Goal: Find specific page/section: Find specific page/section

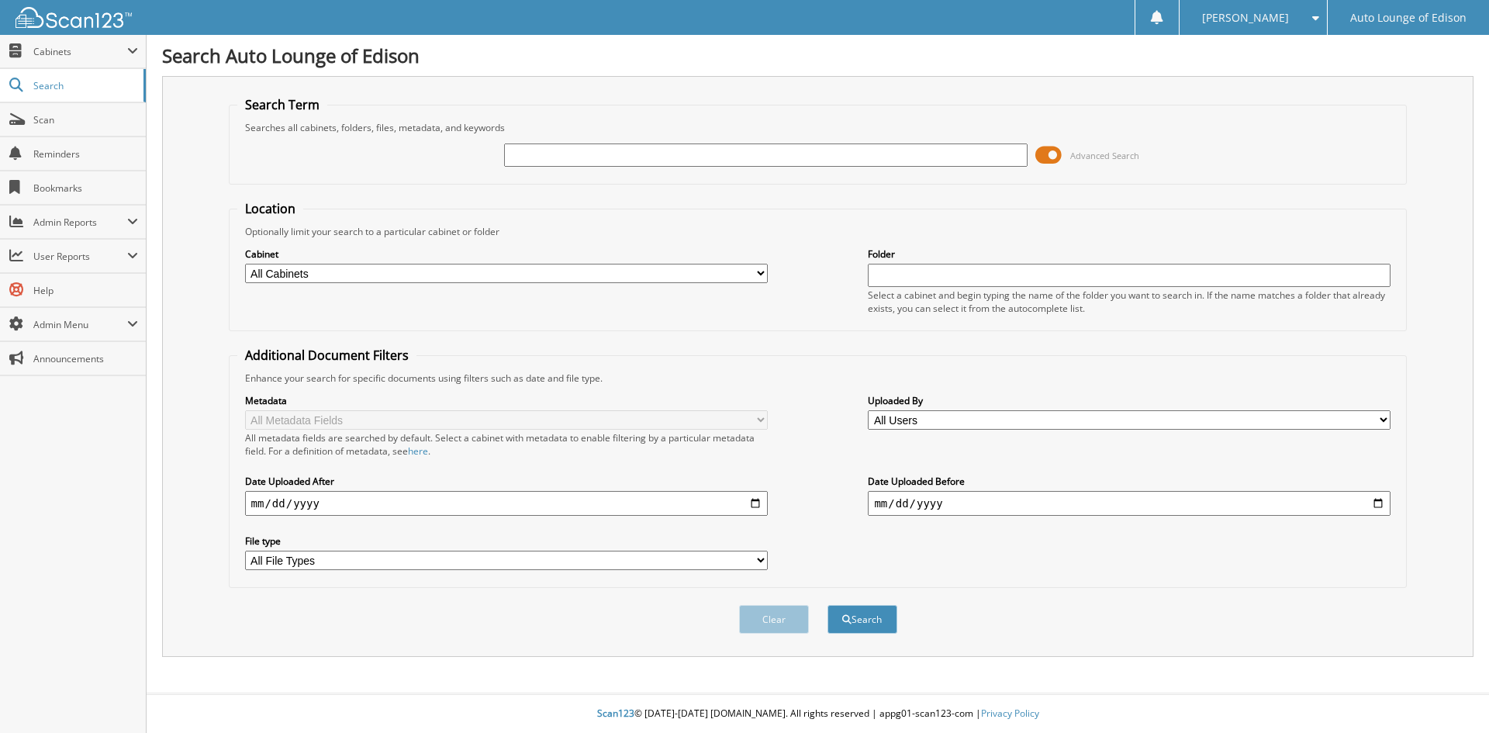
click at [526, 155] on input "text" at bounding box center [765, 155] width 523 height 23
type input "036312"
click at [828, 605] on button "Search" at bounding box center [863, 619] width 70 height 29
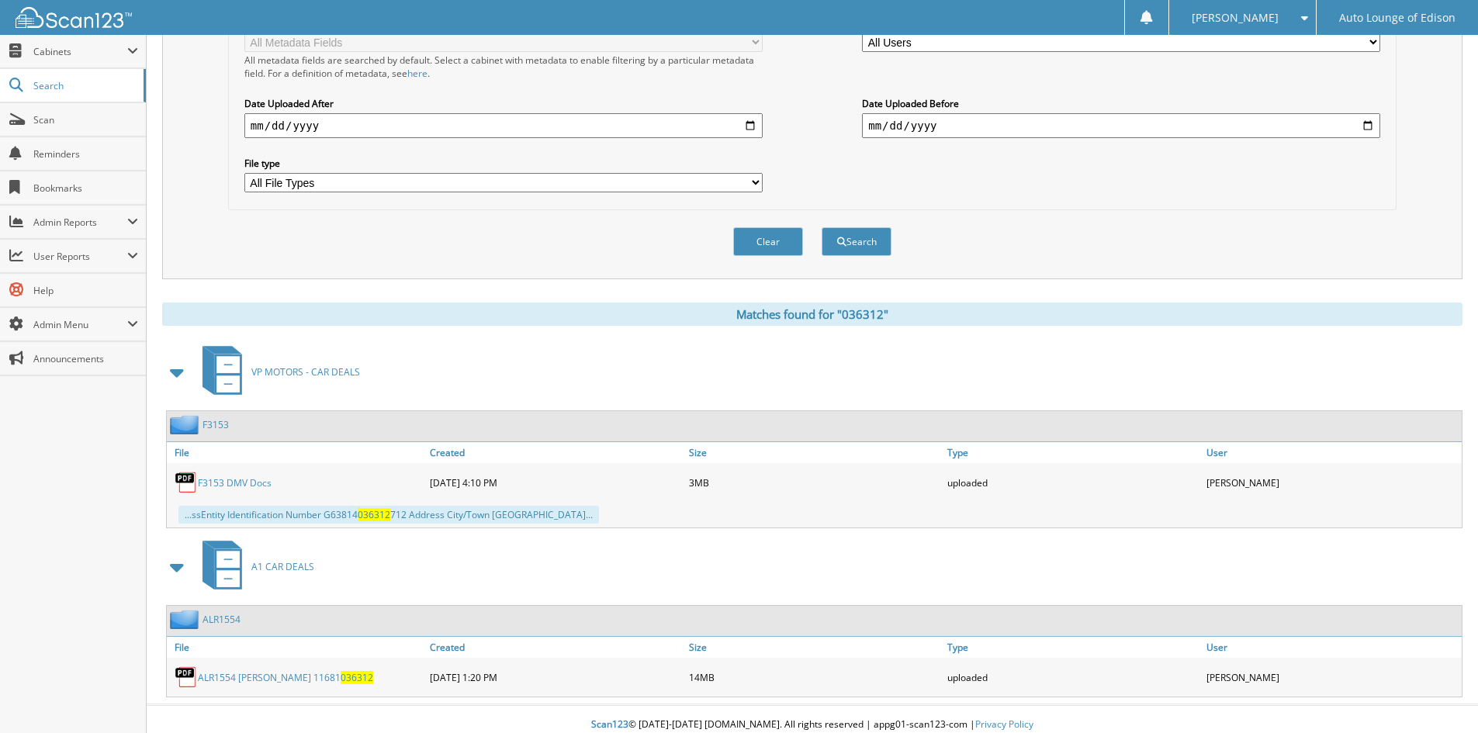
scroll to position [389, 0]
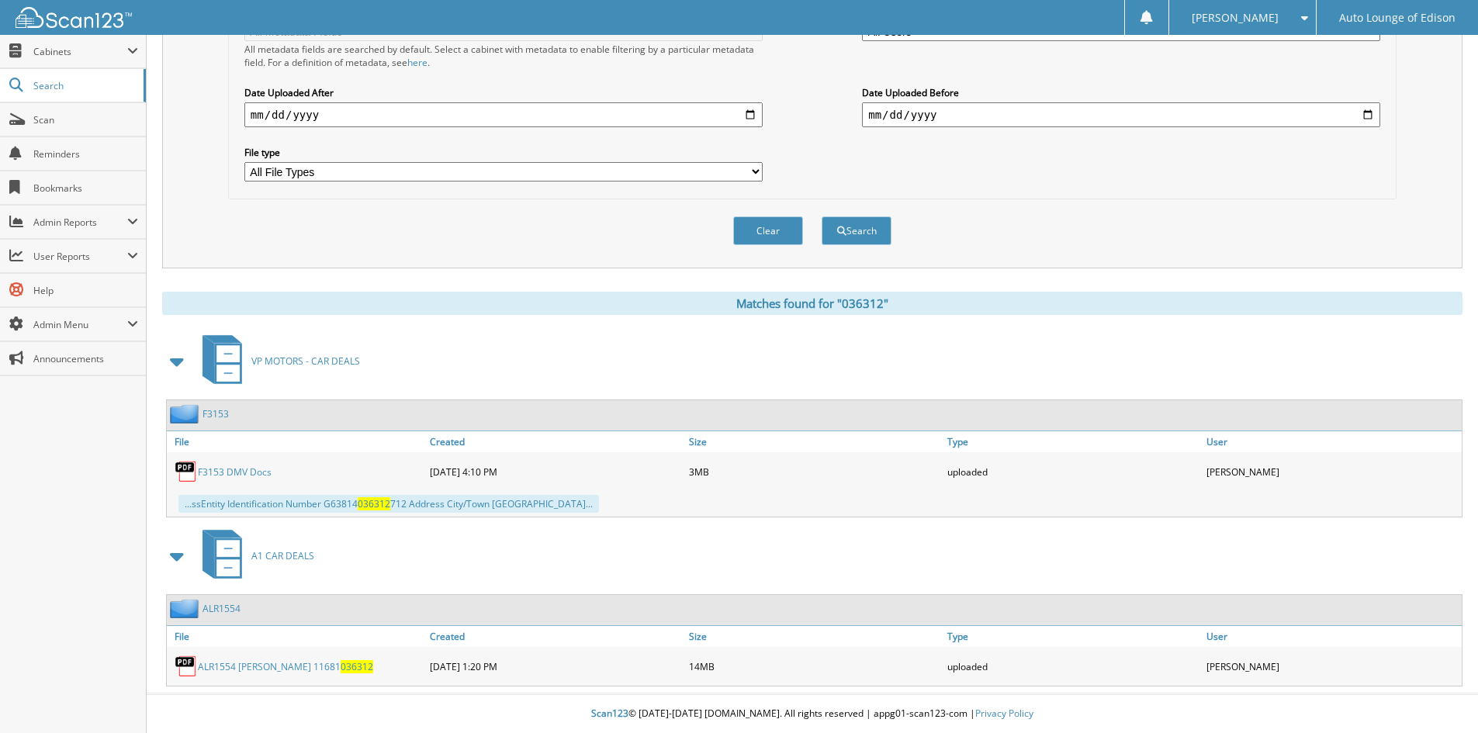
click at [233, 607] on link "ALR1554" at bounding box center [221, 608] width 38 height 13
